Goal: Task Accomplishment & Management: Manage account settings

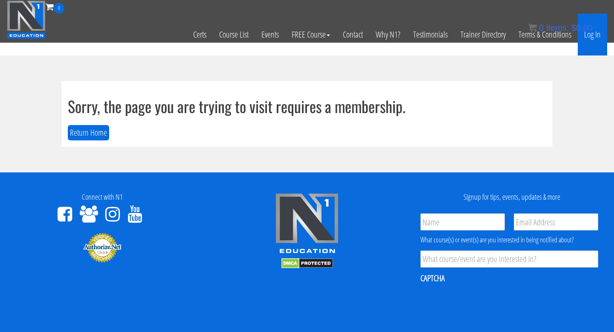
click at [588, 41] on link "Log In" at bounding box center [592, 35] width 29 height 42
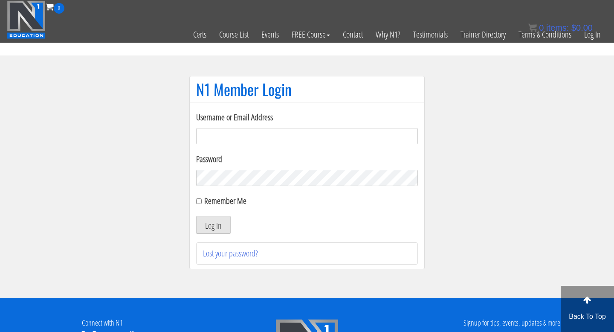
click at [278, 141] on input "Username or Email Address" at bounding box center [307, 136] width 222 height 16
type input "[EMAIL_ADDRESS][DOMAIN_NAME]"
click at [203, 229] on button "Log In" at bounding box center [213, 225] width 35 height 18
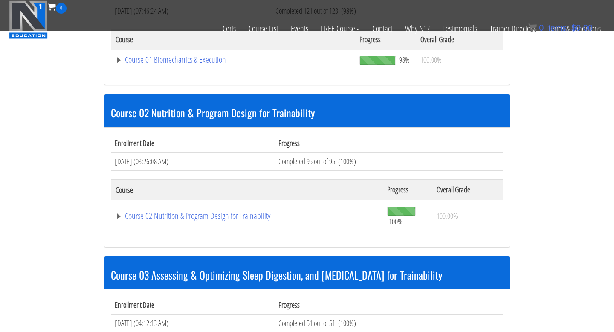
scroll to position [669, 0]
